Goal: Information Seeking & Learning: Learn about a topic

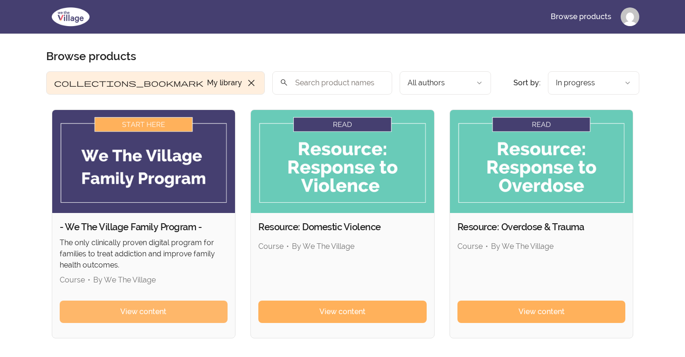
click at [136, 312] on span "View content" at bounding box center [143, 311] width 46 height 11
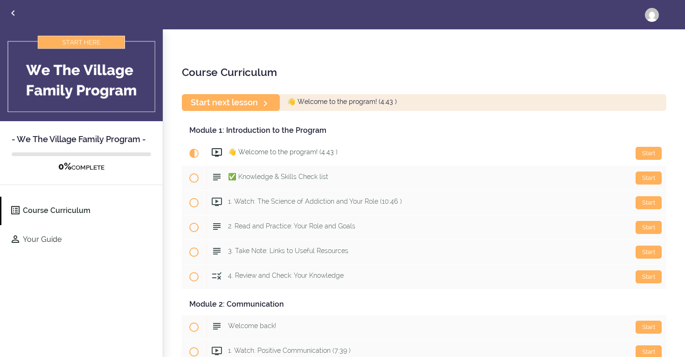
click at [280, 153] on span "👋 Welcome to the program! (4:43 )" at bounding box center [283, 151] width 110 height 7
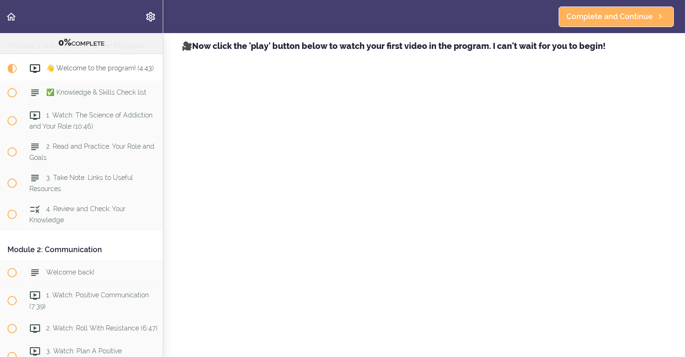
scroll to position [312, 0]
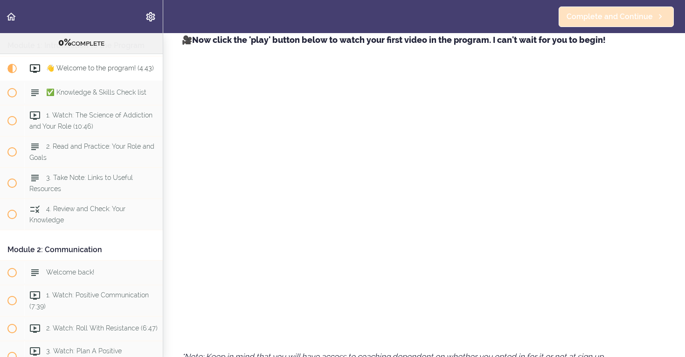
click at [610, 20] on span "Complete and Continue" at bounding box center [610, 16] width 86 height 11
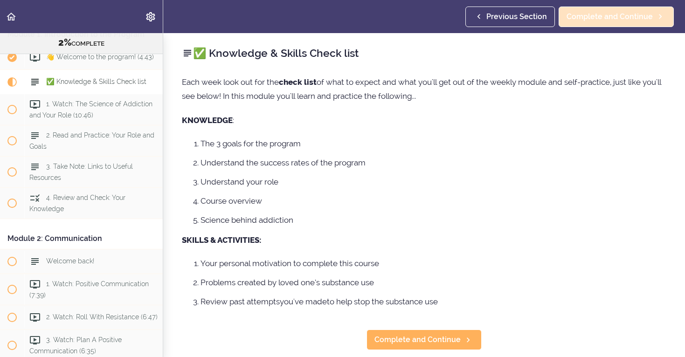
scroll to position [75, 0]
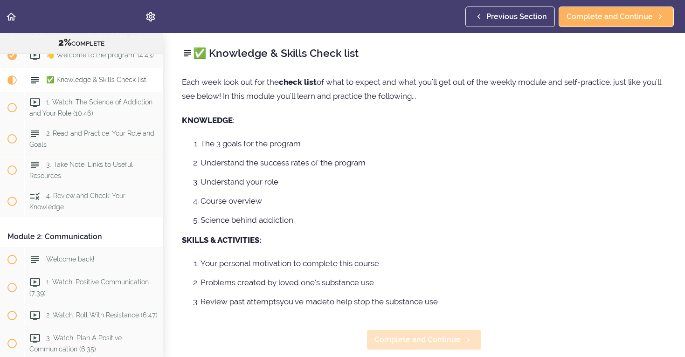
click at [443, 341] on span "Complete and Continue" at bounding box center [417, 339] width 86 height 11
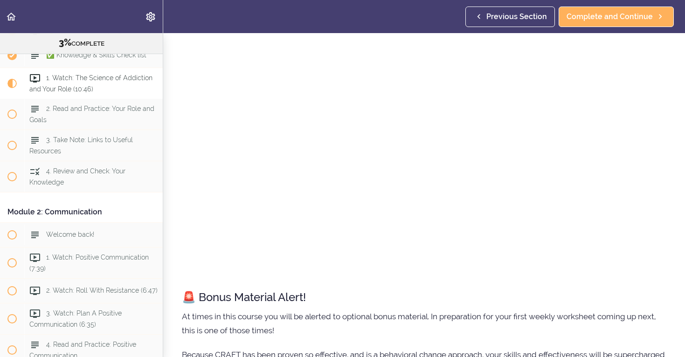
scroll to position [240, 0]
click at [638, 21] on span "Complete and Continue" at bounding box center [610, 16] width 86 height 11
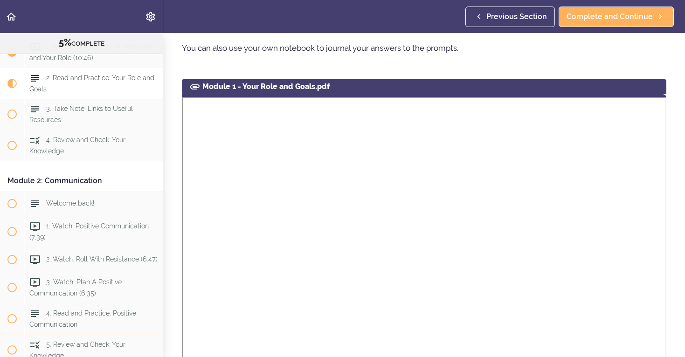
scroll to position [332, 0]
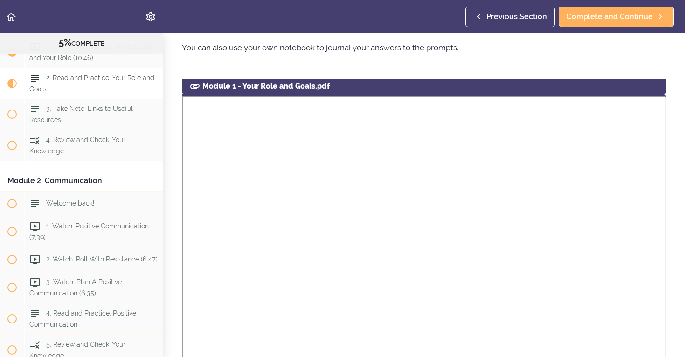
click at [279, 71] on section "- We The Village Family Program - 5% COMPLETE Module 1: Introduction to the Pro…" at bounding box center [342, 195] width 685 height 324
drag, startPoint x: 279, startPoint y: 71, endPoint x: 325, endPoint y: 71, distance: 45.2
click at [299, 71] on section "- We The Village Family Program - 5% COMPLETE Module 1: Introduction to the Pro…" at bounding box center [342, 195] width 685 height 324
drag, startPoint x: 346, startPoint y: 17, endPoint x: 402, endPoint y: 30, distance: 57.6
click at [364, 17] on header "Autoplay Autocomplete Previous Section Complete and Continue" at bounding box center [342, 16] width 685 height 33
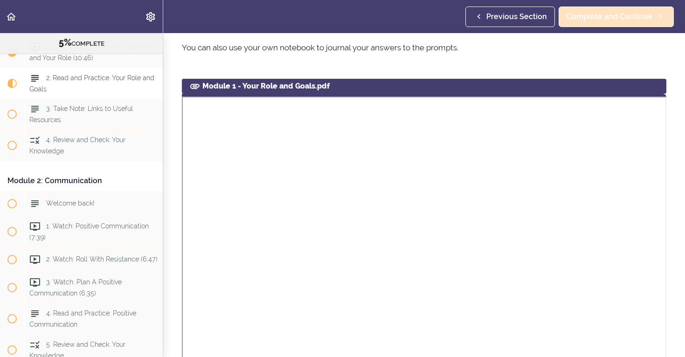
click at [622, 20] on span "Complete and Continue" at bounding box center [610, 16] width 86 height 11
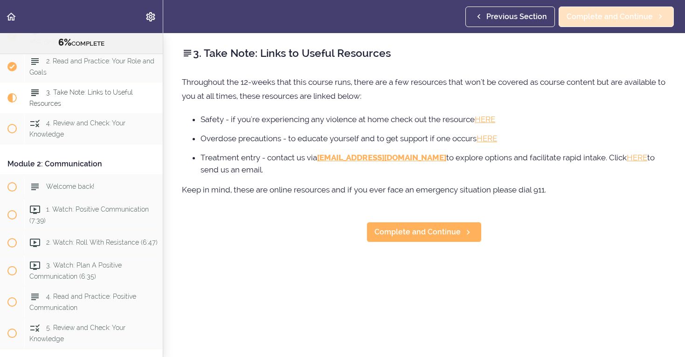
scroll to position [162, 0]
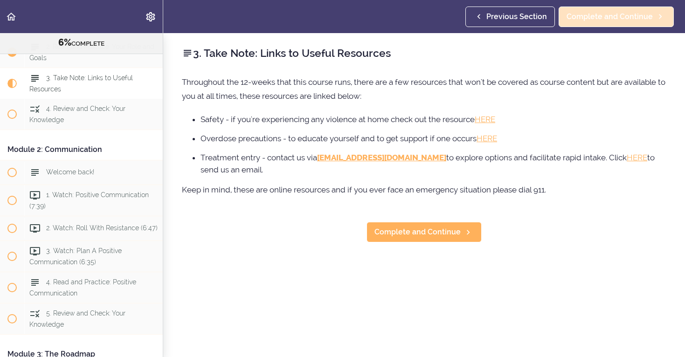
click at [613, 20] on span "Complete and Continue" at bounding box center [610, 16] width 86 height 11
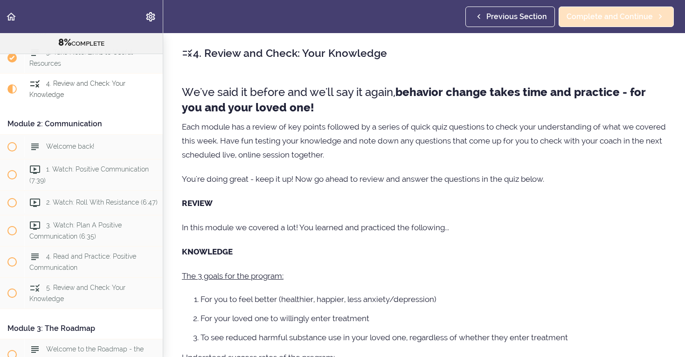
scroll to position [193, 0]
